Goal: Find specific page/section: Find specific page/section

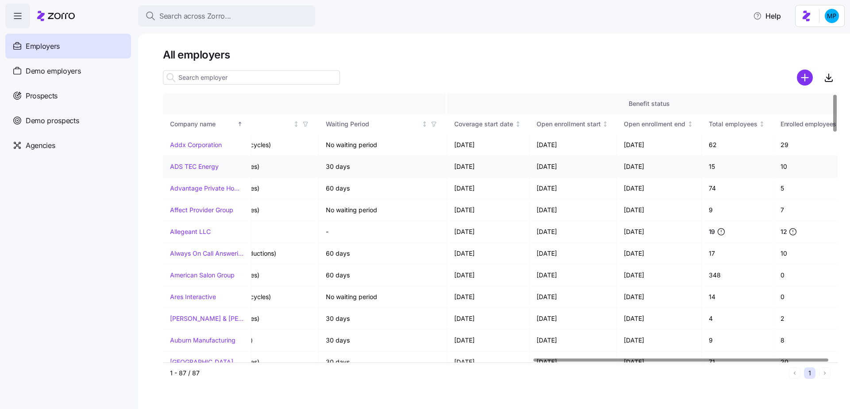
scroll to position [0, 853]
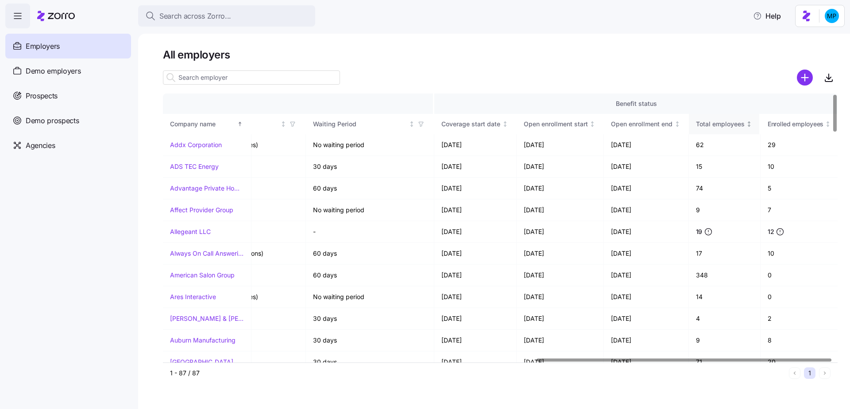
click at [759, 117] on th "Total employees" at bounding box center [725, 124] width 72 height 20
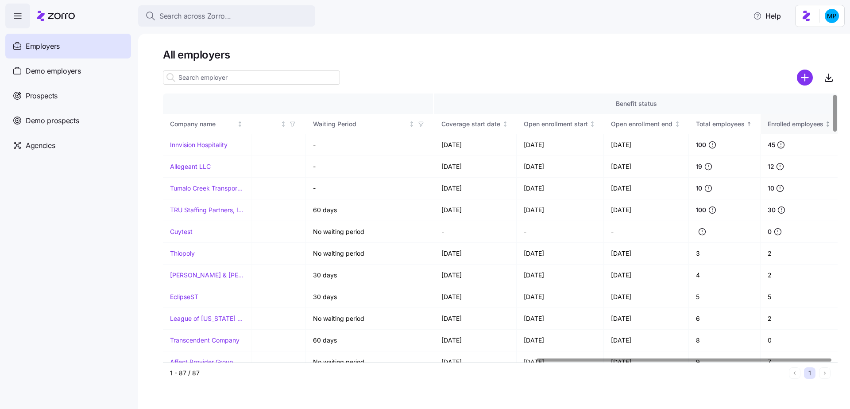
click at [796, 118] on th "Enrolled employees" at bounding box center [799, 124] width 77 height 20
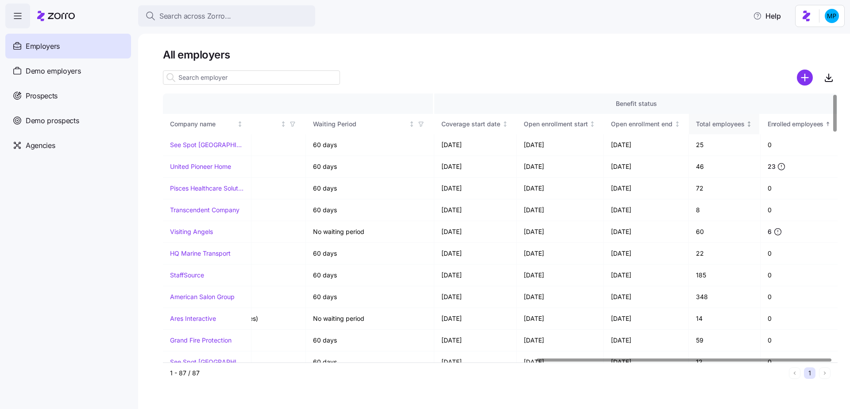
click at [723, 118] on th "Total employees" at bounding box center [725, 124] width 72 height 20
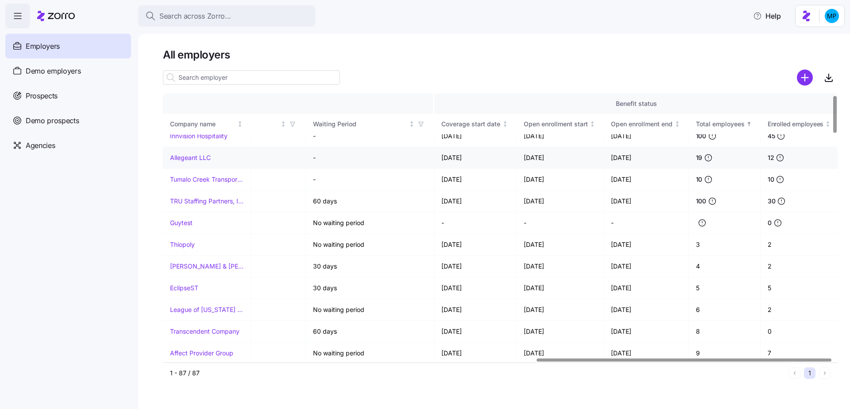
scroll to position [9, 853]
click at [731, 120] on div "Total employees" at bounding box center [720, 124] width 49 height 10
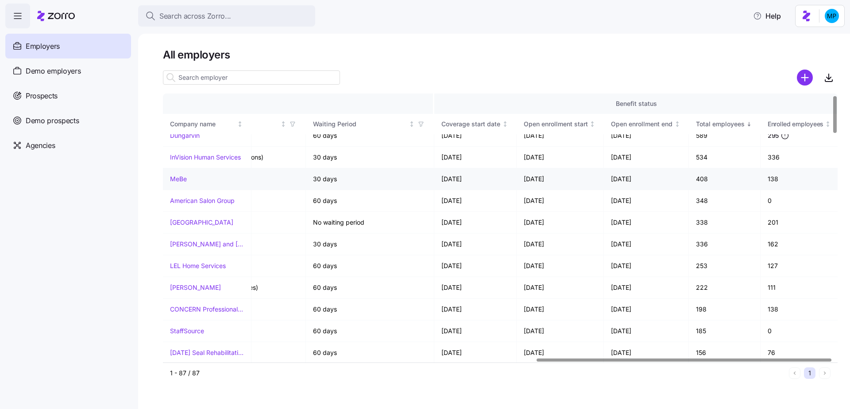
scroll to position [0, 853]
